Goal: Browse casually: Explore the website without a specific task or goal

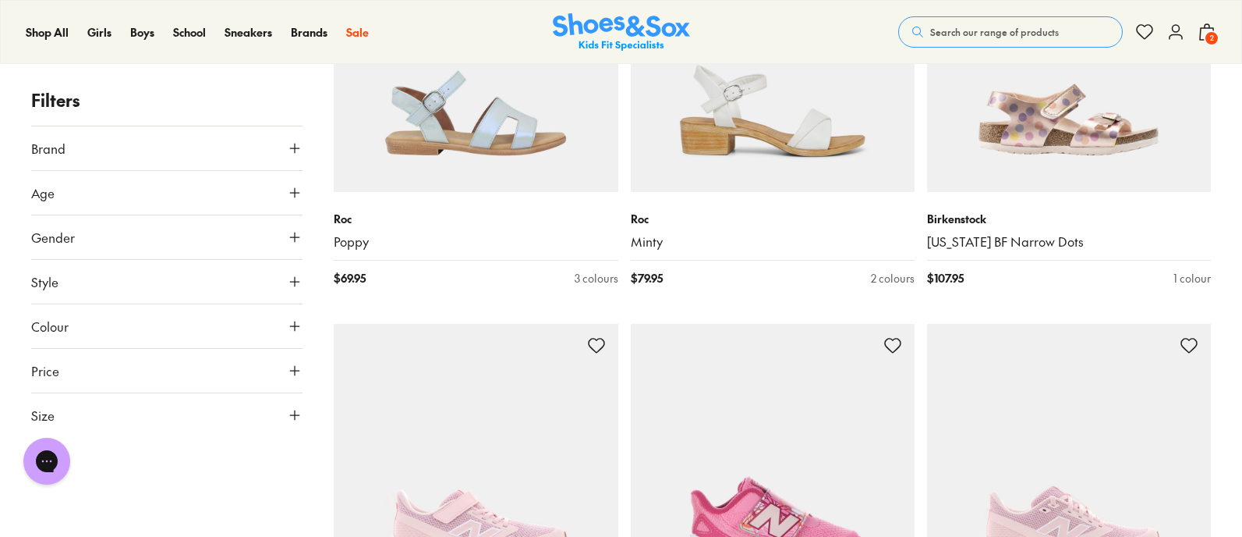
scroll to position [3784, 0]
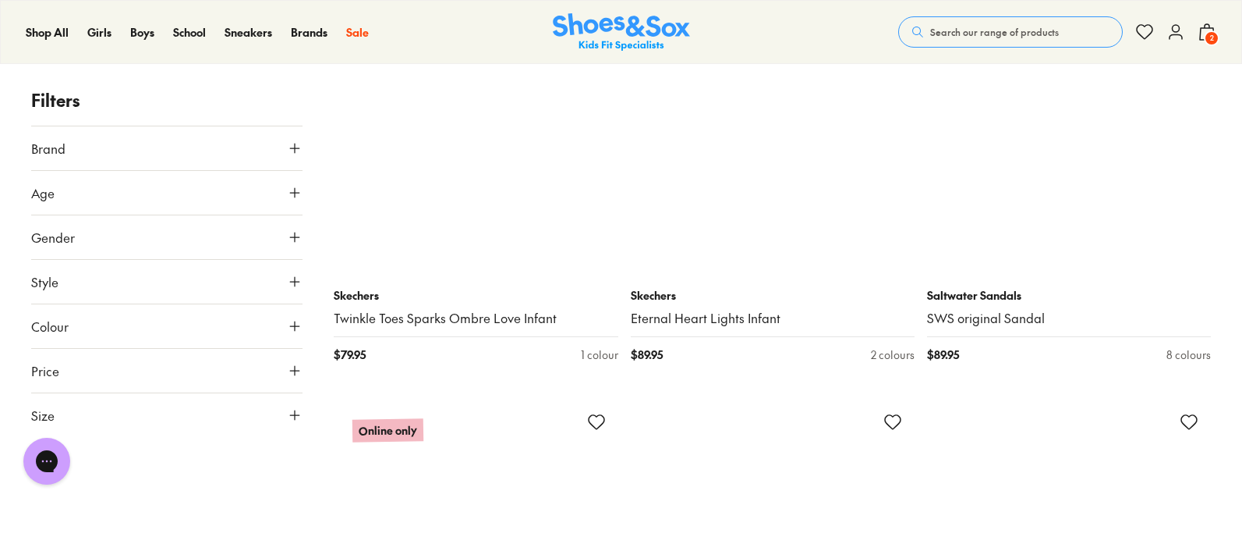
scroll to position [8280, 0]
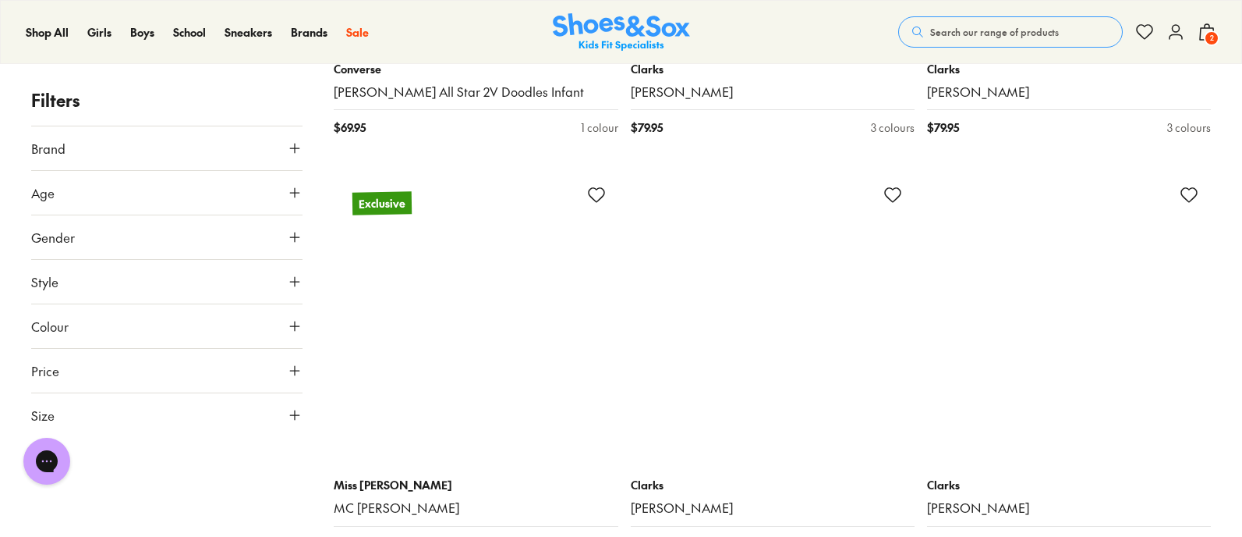
scroll to position [11833, 0]
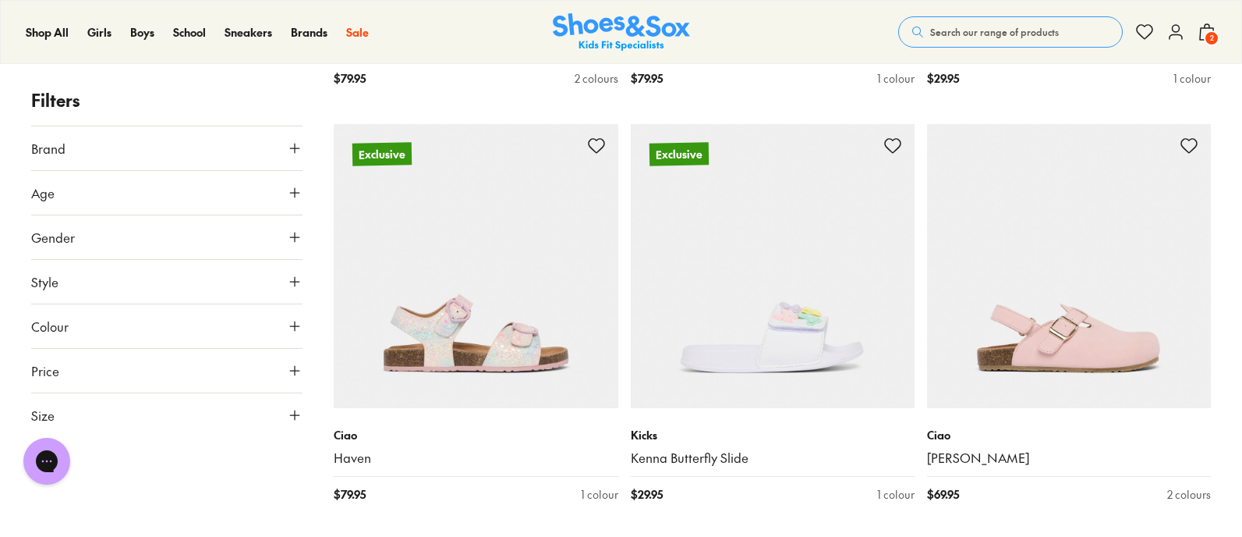
type input "***"
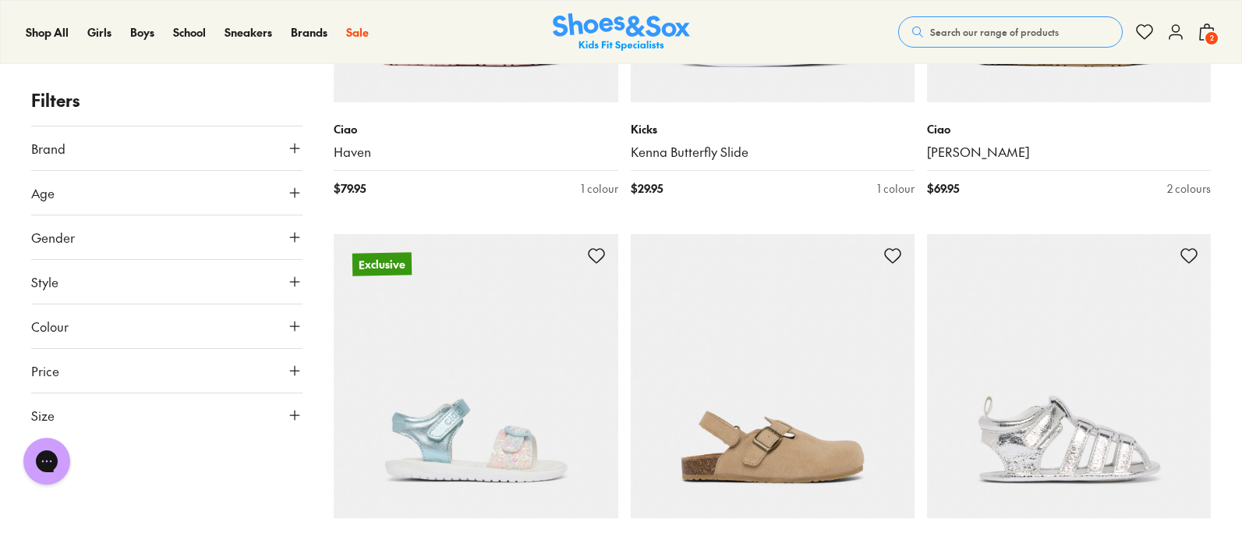
scroll to position [13021, 0]
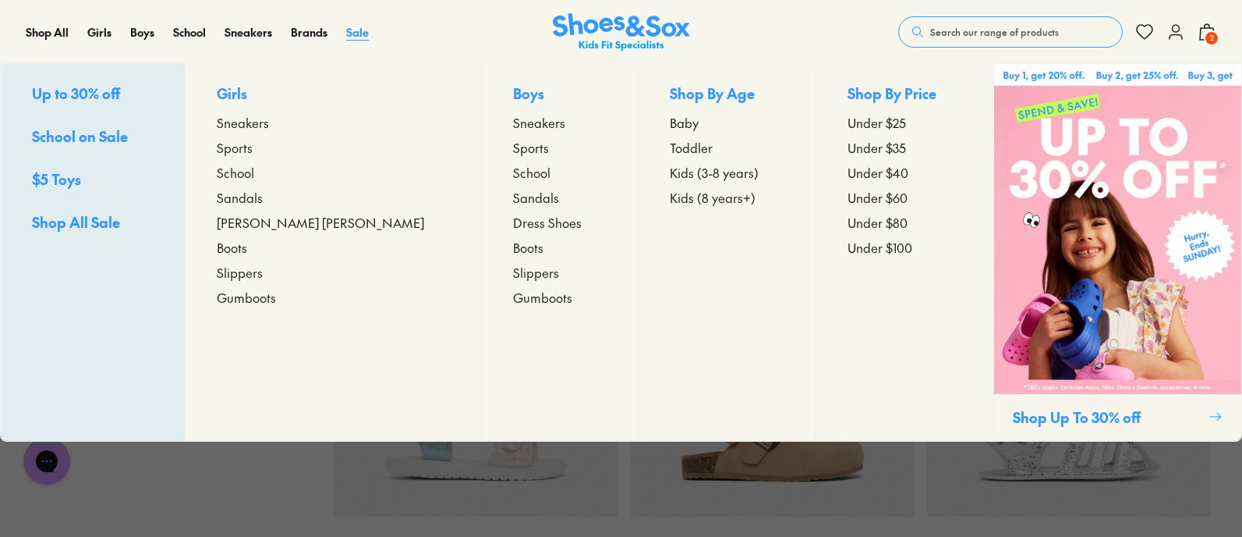
click at [346, 30] on span "Sale" at bounding box center [357, 32] width 23 height 16
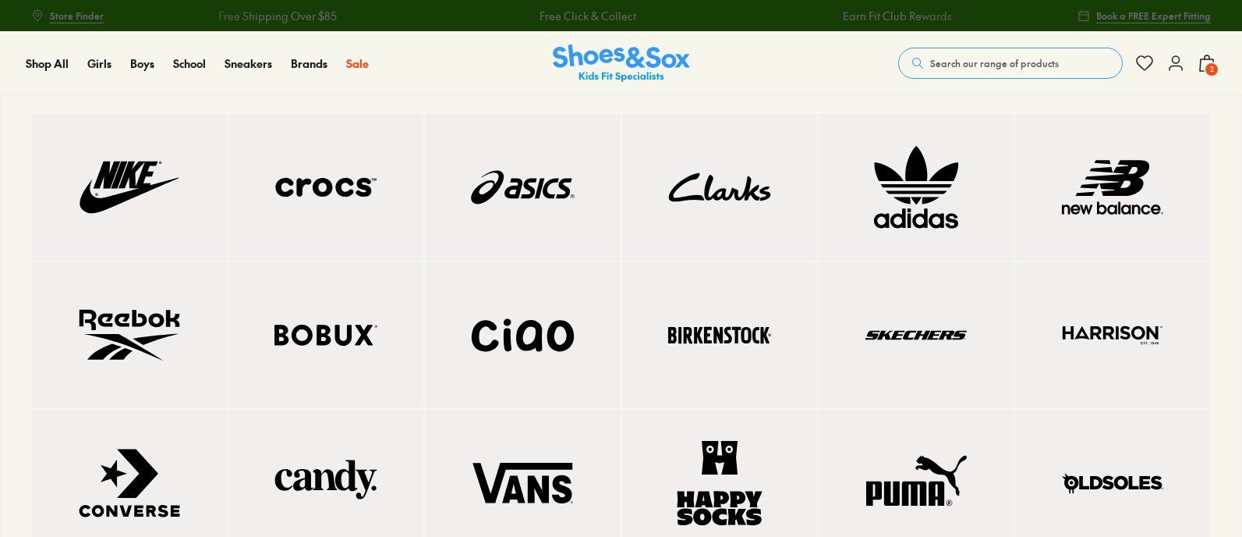
click at [132, 204] on img at bounding box center [129, 187] width 133 height 84
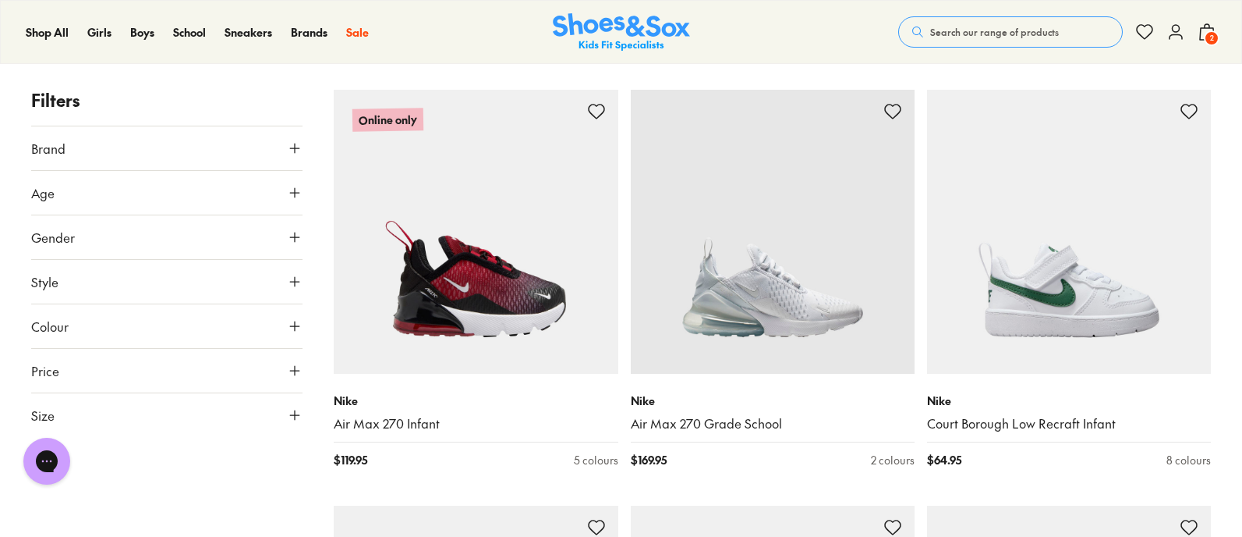
scroll to position [2732, 0]
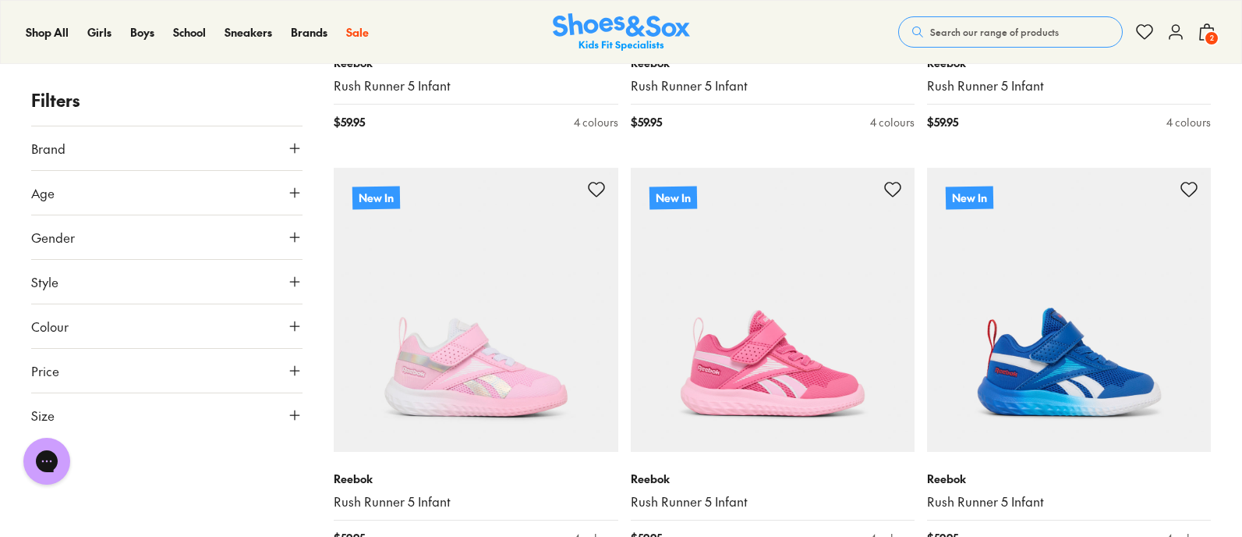
scroll to position [1821, 0]
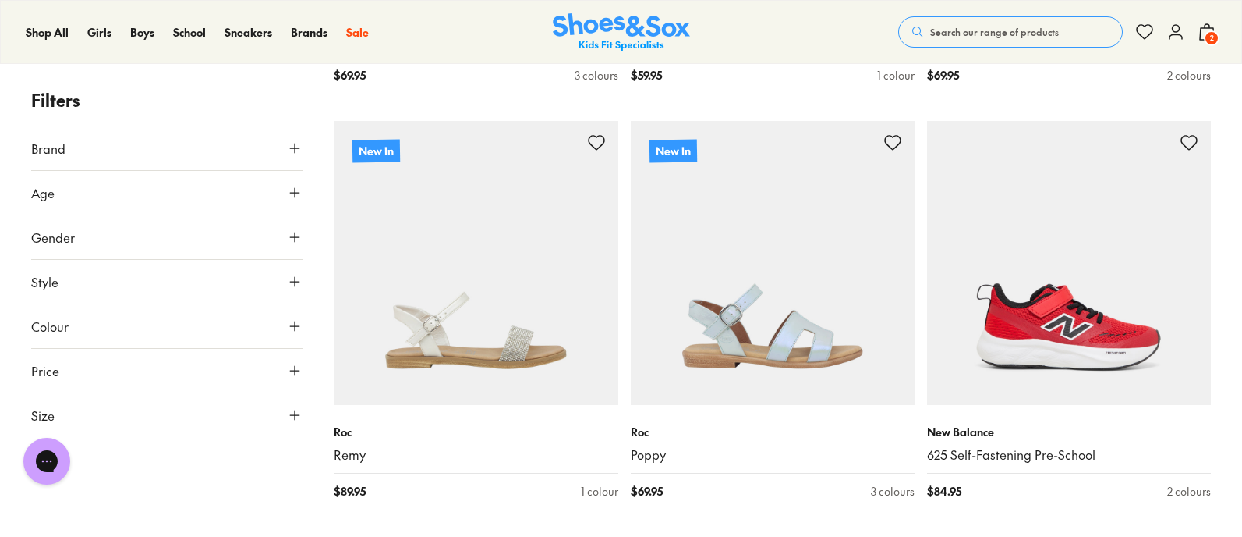
scroll to position [6849, 0]
